Goal: Task Accomplishment & Management: Manage account settings

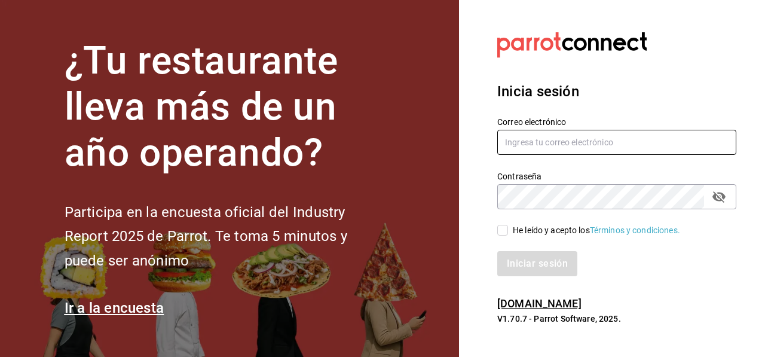
click at [539, 148] on input "text" at bounding box center [616, 142] width 239 height 25
type input "carlom4rc.21@gmail.com"
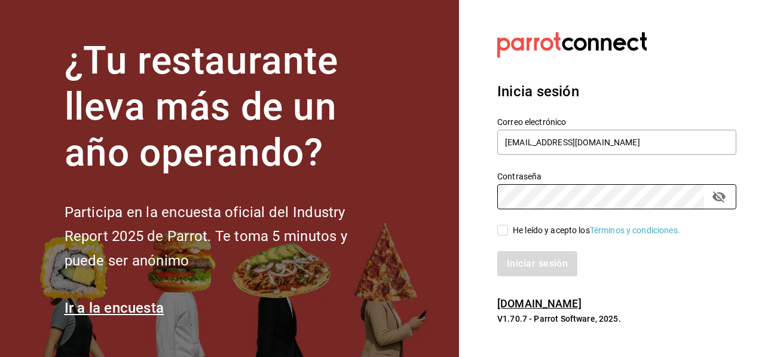
click at [510, 234] on span "He leído y acepto los Términos y condiciones." at bounding box center [594, 230] width 172 height 13
click at [508, 234] on input "He leído y acepto los Términos y condiciones." at bounding box center [502, 230] width 11 height 11
checkbox input "true"
click at [537, 259] on button "Iniciar sesión" at bounding box center [537, 263] width 81 height 25
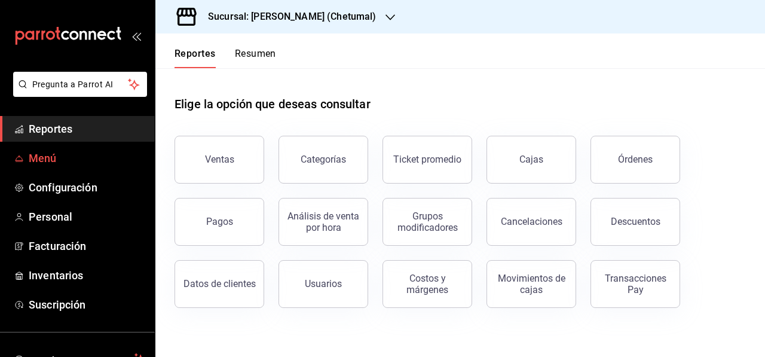
click at [34, 159] on span "Menú" at bounding box center [87, 158] width 117 height 16
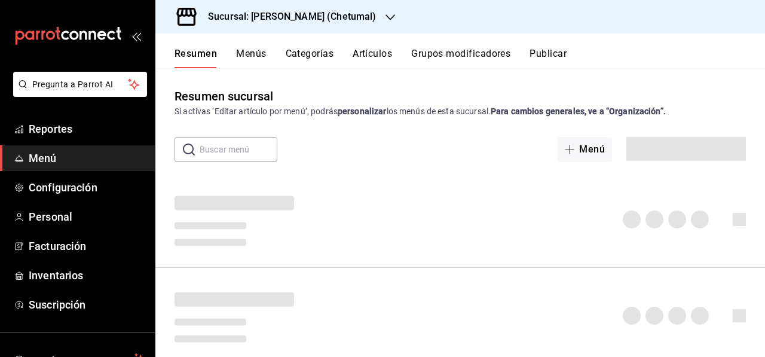
click at [380, 50] on button "Artículos" at bounding box center [372, 58] width 39 height 20
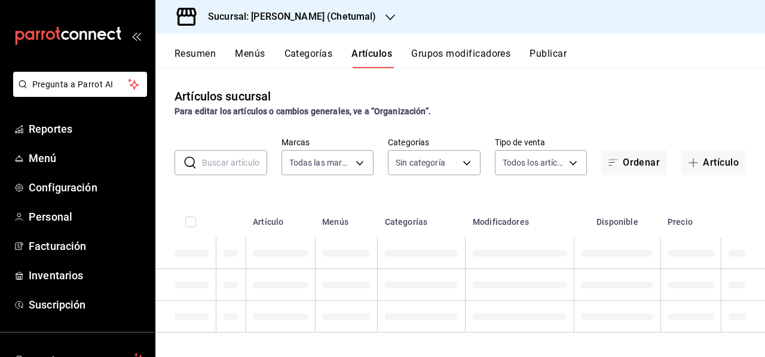
type input "1e1dcecb-146a-4c38-a37f-07a66fe23c0d"
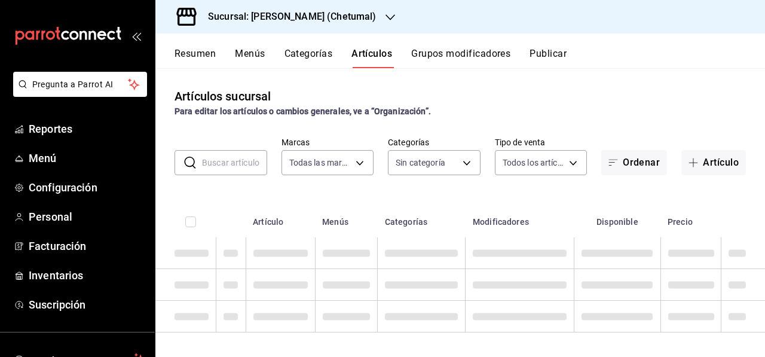
type input "afeef8b8-472a-4080-9df8-2e42184c4c11,f98108bb-a2b2-4d05-9419-5e1f5dc0d9f4,7f33e…"
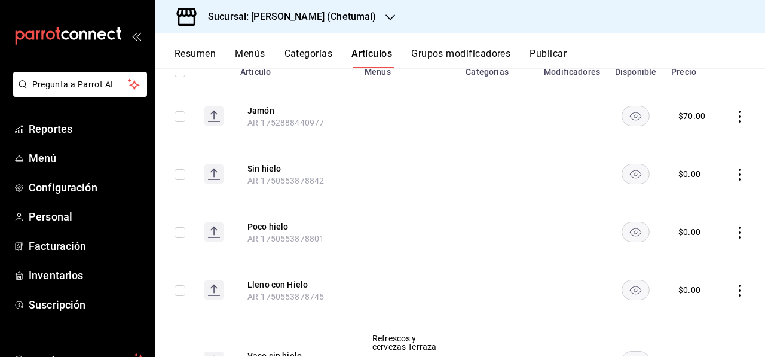
scroll to position [179, 0]
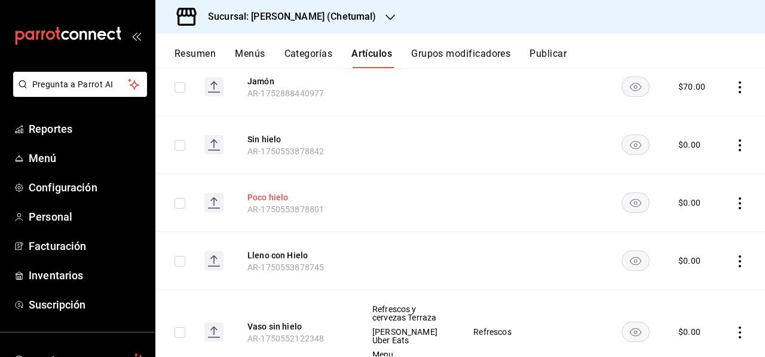
click at [261, 201] on button "Poco hielo" at bounding box center [296, 197] width 96 height 12
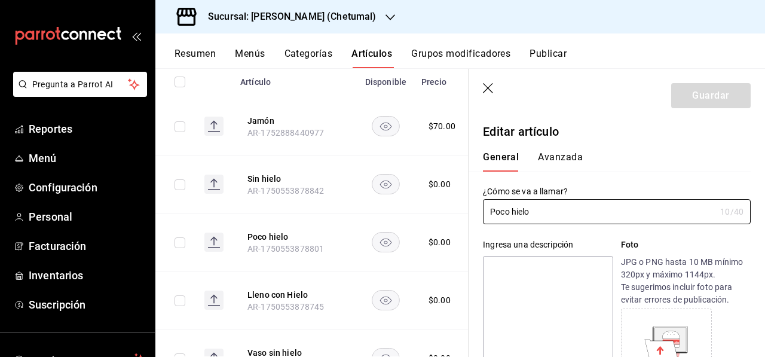
type input "$0.00"
click at [488, 89] on icon "button" at bounding box center [489, 89] width 12 height 12
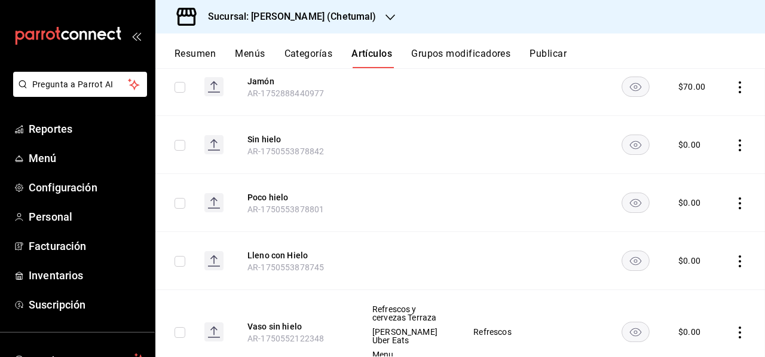
scroll to position [140, 0]
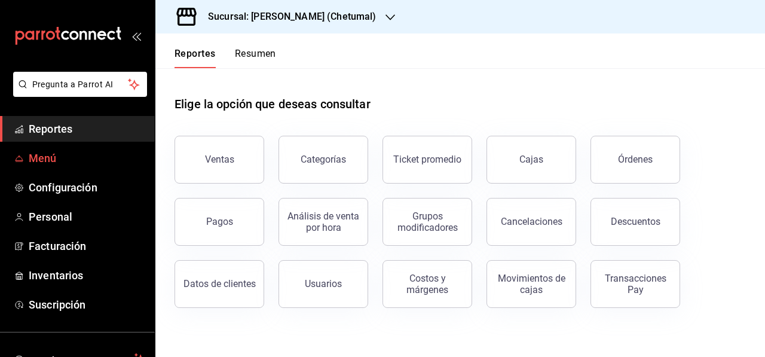
click at [30, 155] on span "Menú" at bounding box center [87, 158] width 117 height 16
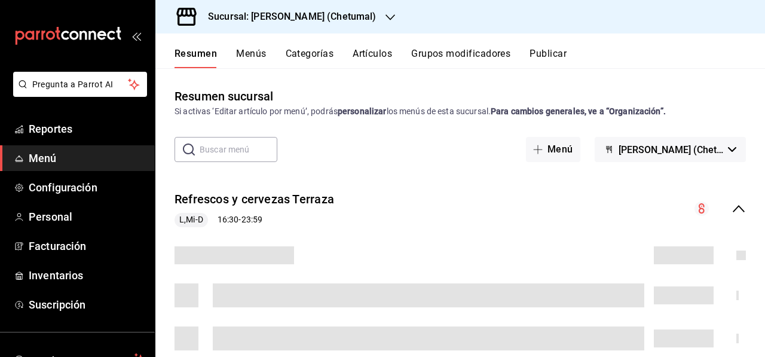
click at [366, 53] on button "Artículos" at bounding box center [372, 58] width 39 height 20
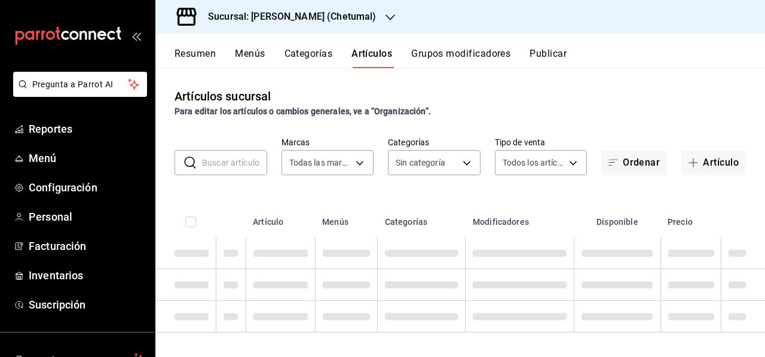
type input "1e1dcecb-146a-4c38-a37f-07a66fe23c0d"
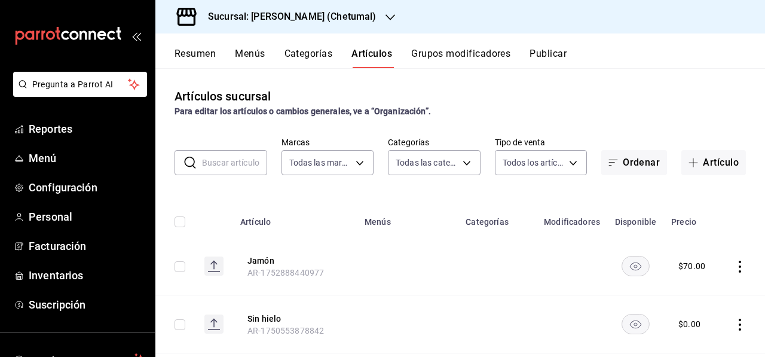
type input "afeef8b8-472a-4080-9df8-2e42184c4c11,f98108bb-a2b2-4d05-9419-5e1f5dc0d9f4,7f33e…"
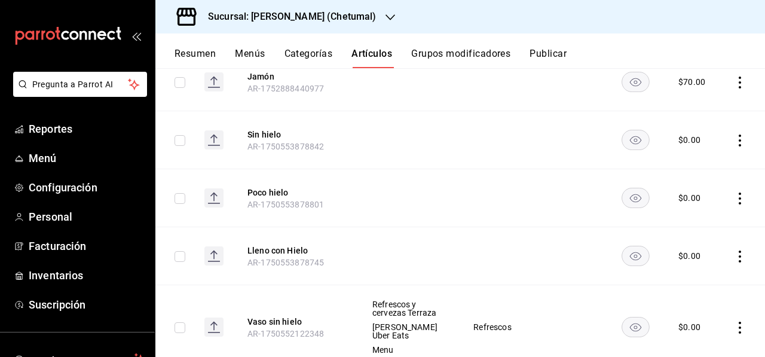
scroll to position [243, 0]
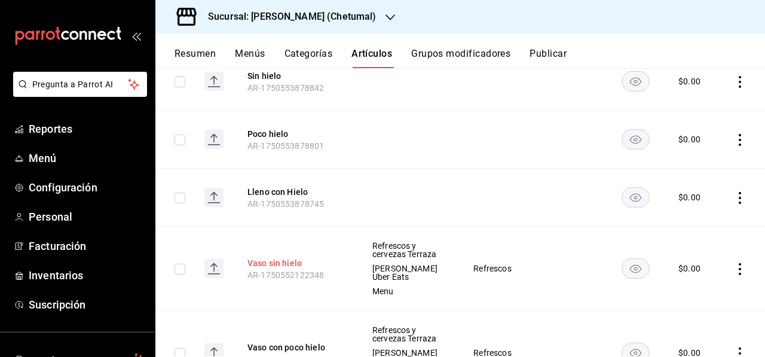
click at [270, 269] on button "Vaso sin hielo" at bounding box center [296, 263] width 96 height 12
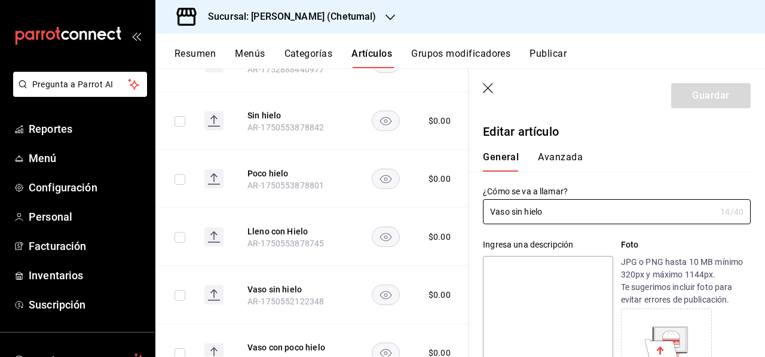
type input "$0.00"
